Goal: Task Accomplishment & Management: Use online tool/utility

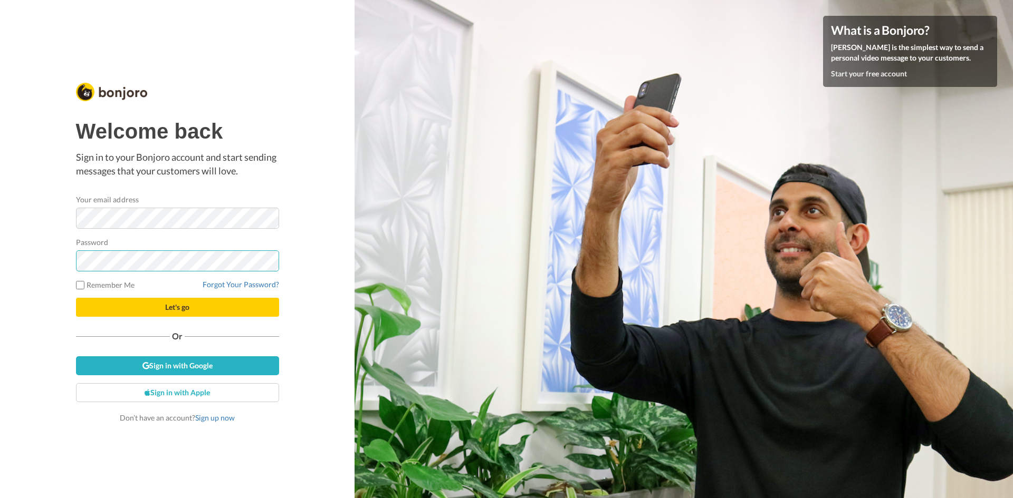
click at [76, 298] on button "Let's go" at bounding box center [177, 307] width 203 height 19
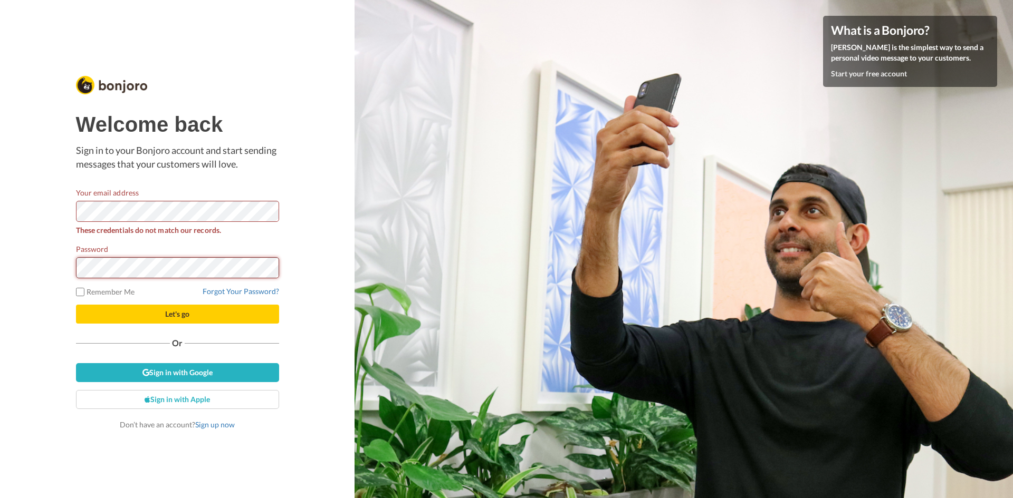
click at [76, 305] on button "Let's go" at bounding box center [177, 314] width 203 height 19
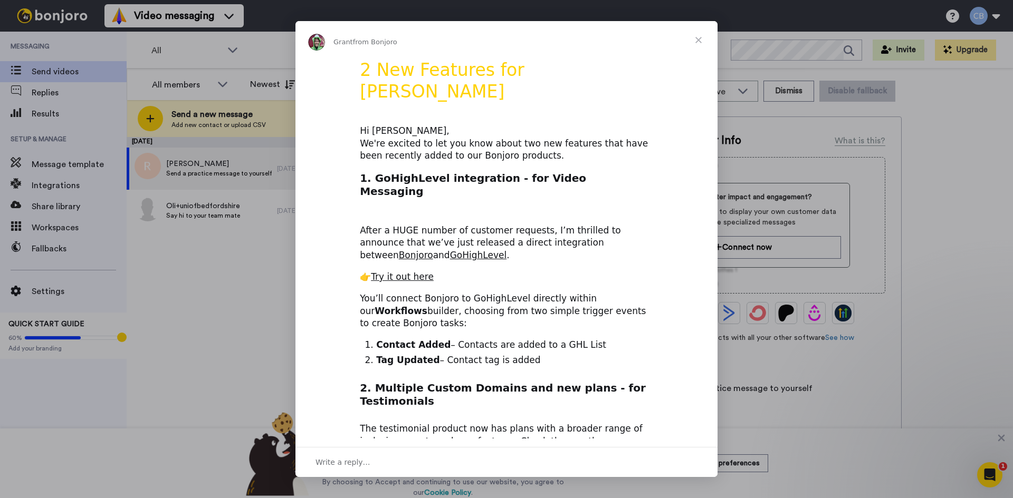
click at [699, 40] on span "Close" at bounding box center [698, 40] width 38 height 38
